Goal: Transaction & Acquisition: Purchase product/service

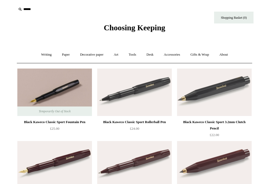
click at [44, 59] on link "Writing +" at bounding box center [47, 55] width 20 height 14
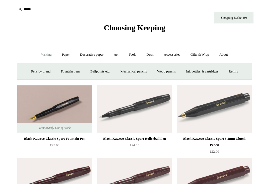
click at [36, 73] on link "Pens by brand +" at bounding box center [41, 71] width 29 height 14
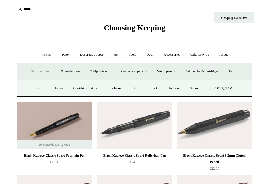
click at [31, 9] on input "text" at bounding box center [49, 9] width 65 height 10
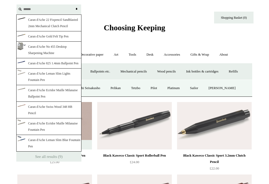
type input "*****"
click at [77, 9] on input "*" at bounding box center [76, 8] width 5 height 9
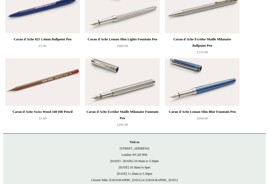
scroll to position [191, 0]
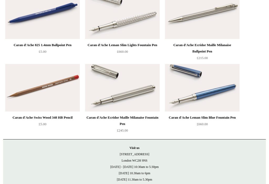
click at [105, 96] on img at bounding box center [122, 87] width 75 height 47
click at [102, 84] on img at bounding box center [122, 87] width 75 height 47
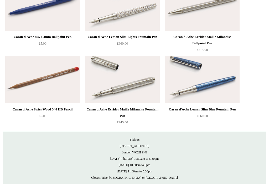
scroll to position [104, 0]
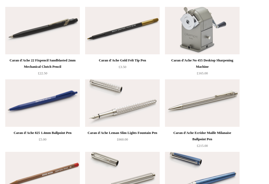
click at [109, 109] on img at bounding box center [122, 102] width 75 height 47
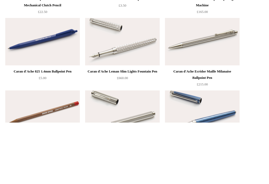
scroll to position [220, 0]
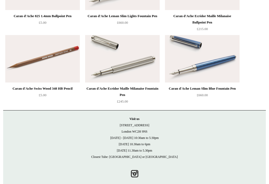
click at [99, 69] on img at bounding box center [122, 58] width 75 height 47
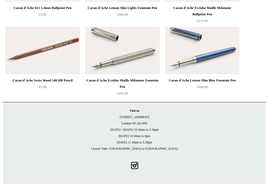
click at [127, 52] on img at bounding box center [122, 50] width 75 height 47
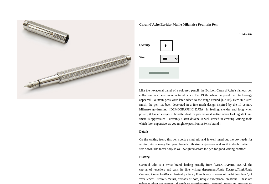
scroll to position [60, 0]
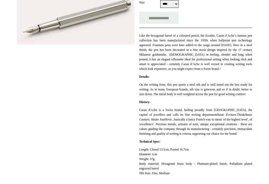
scroll to position [116, 0]
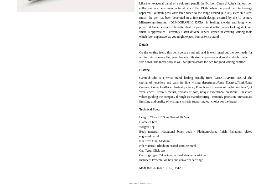
scroll to position [148, 0]
